Goal: Task Accomplishment & Management: Manage account settings

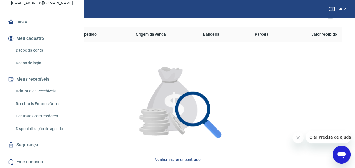
scroll to position [187, 0]
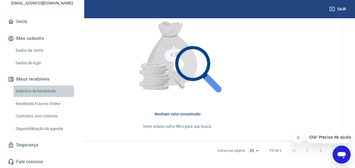
click at [40, 93] on link "Relatório de Recebíveis" at bounding box center [45, 91] width 64 height 12
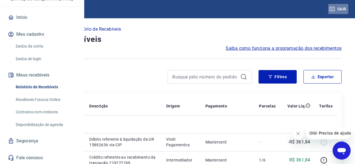
click at [342, 9] on button "Sair" at bounding box center [338, 9] width 20 height 10
